Goal: Information Seeking & Learning: Learn about a topic

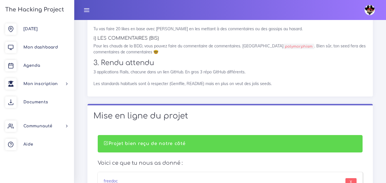
scroll to position [5259, 0]
click at [32, 27] on span "[DATE]" at bounding box center [30, 29] width 14 height 4
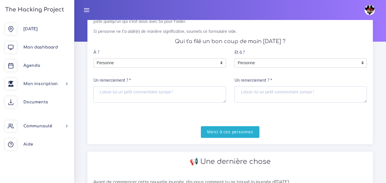
scroll to position [57, 0]
click at [163, 96] on textarea "Un remerciement ? *" at bounding box center [160, 94] width 133 height 17
type textarea "."
click at [261, 95] on textarea "Un remerciement ? *" at bounding box center [301, 94] width 133 height 17
type textarea "."
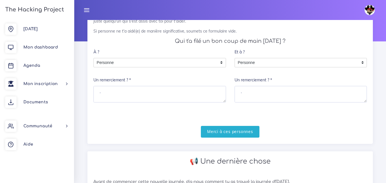
click at [259, 138] on div "Salut ! Hier fut une belle journée. Avant de commencer cette nouvelle journée,p…" at bounding box center [230, 64] width 286 height 158
click at [247, 130] on input "Merci à ces personnes" at bounding box center [230, 132] width 59 height 12
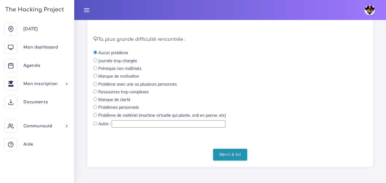
click at [218, 155] on input "Merci à toi" at bounding box center [230, 155] width 34 height 12
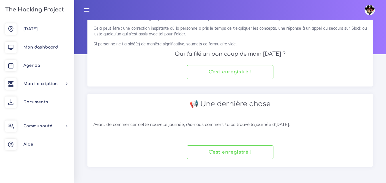
scroll to position [44, 0]
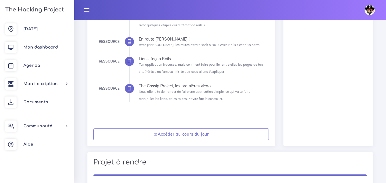
scroll to position [172, 0]
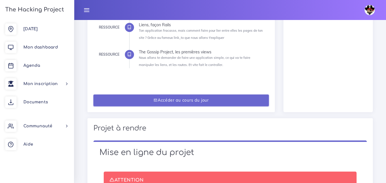
click at [164, 96] on link "Accéder au cours du jour" at bounding box center [182, 101] width 176 height 12
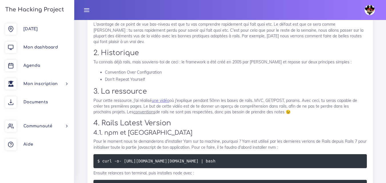
scroll to position [629, 0]
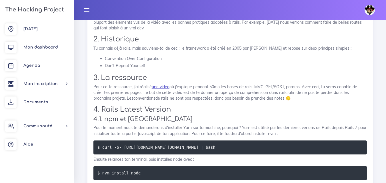
click at [162, 89] on link "une vidéo" at bounding box center [161, 86] width 18 height 5
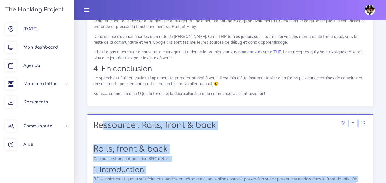
scroll to position [484, 0]
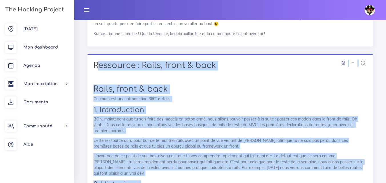
drag, startPoint x: 218, startPoint y: 86, endPoint x: 93, endPoint y: 70, distance: 126.0
copy div "Ressource : Rails, front & back Rails, front & back Ce cours est une introducti…"
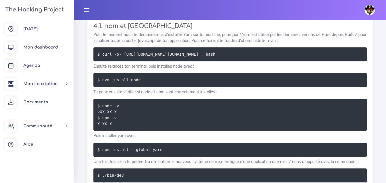
scroll to position [712, 0]
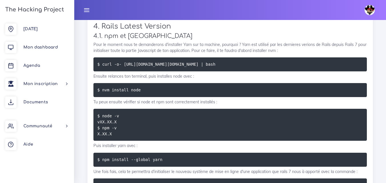
click at [211, 79] on p "Ensuite relances ton terminal, puis installes node avec :" at bounding box center [231, 76] width 274 height 6
click at [146, 97] on pre "$ nvm install node" at bounding box center [231, 90] width 274 height 14
drag, startPoint x: 280, startPoint y: 69, endPoint x: 83, endPoint y: 69, distance: 196.2
click at [83, 69] on div "Ressource : Rails, front & back Rails, front & back Ce cours est une introducti…" at bounding box center [230, 43] width 294 height 437
click at [101, 67] on code "$ curl -o- https://raw.githubusercontent.com/nvm-sh/nvm/v0.39.2/install.sh | ba…" at bounding box center [158, 64] width 120 height 6
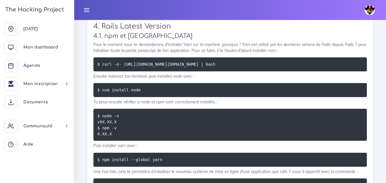
click at [102, 67] on code "$ curl -o- https://raw.githubusercontent.com/nvm-sh/nvm/v0.39.2/install.sh | ba…" at bounding box center [158, 64] width 120 height 6
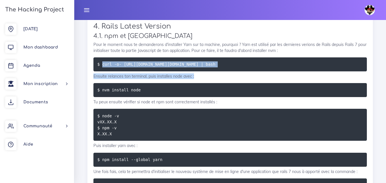
drag, startPoint x: 102, startPoint y: 70, endPoint x: 284, endPoint y: 78, distance: 182.0
click at [228, 79] on p "Ensuite relances ton terminal, puis installes node avec :" at bounding box center [231, 76] width 274 height 6
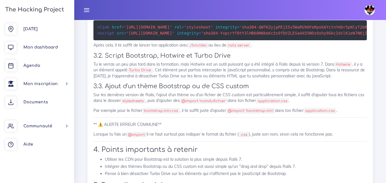
scroll to position [1113, 0]
